Goal: Find specific page/section: Find specific page/section

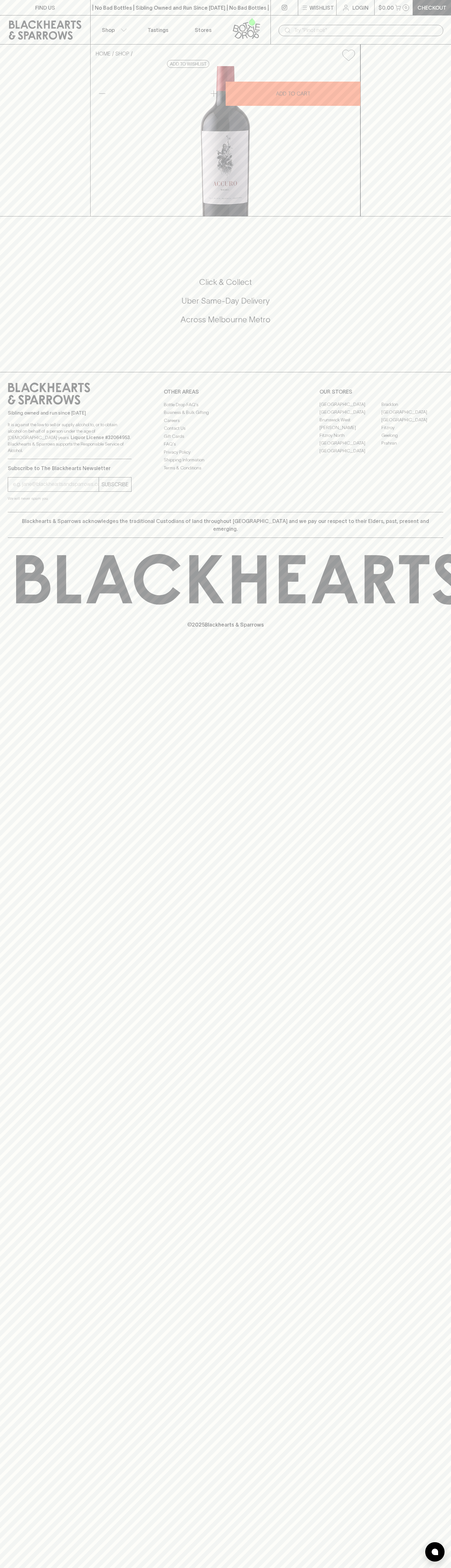
click at [380, 25] on div "​" at bounding box center [361, 30] width 165 height 11
click at [450, 1385] on div "FIND US | No Bad Bottles | Sibling Owned and Run Since [DATE] | No Bad Bottles …" at bounding box center [226, 784] width 451 height 1568
click at [309, 1567] on html "FIND US | No Bad Bottles | Sibling Owned and Run Since [DATE] | No Bad Bottles …" at bounding box center [226, 784] width 451 height 1568
click at [12, 502] on div "Subscribe to The Blackhearts Newsletter SUBSCRIBE We will never spam you" at bounding box center [69, 480] width 124 height 43
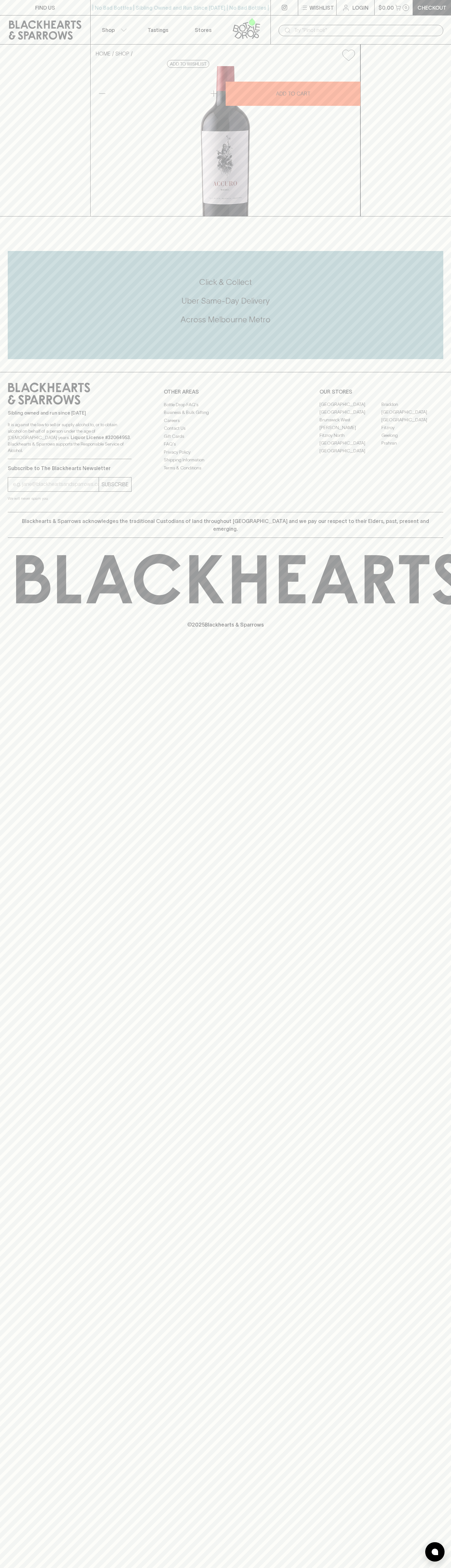
click at [351, 432] on link "[PERSON_NAME]" at bounding box center [350, 427] width 62 height 8
